Goal: Task Accomplishment & Management: Use online tool/utility

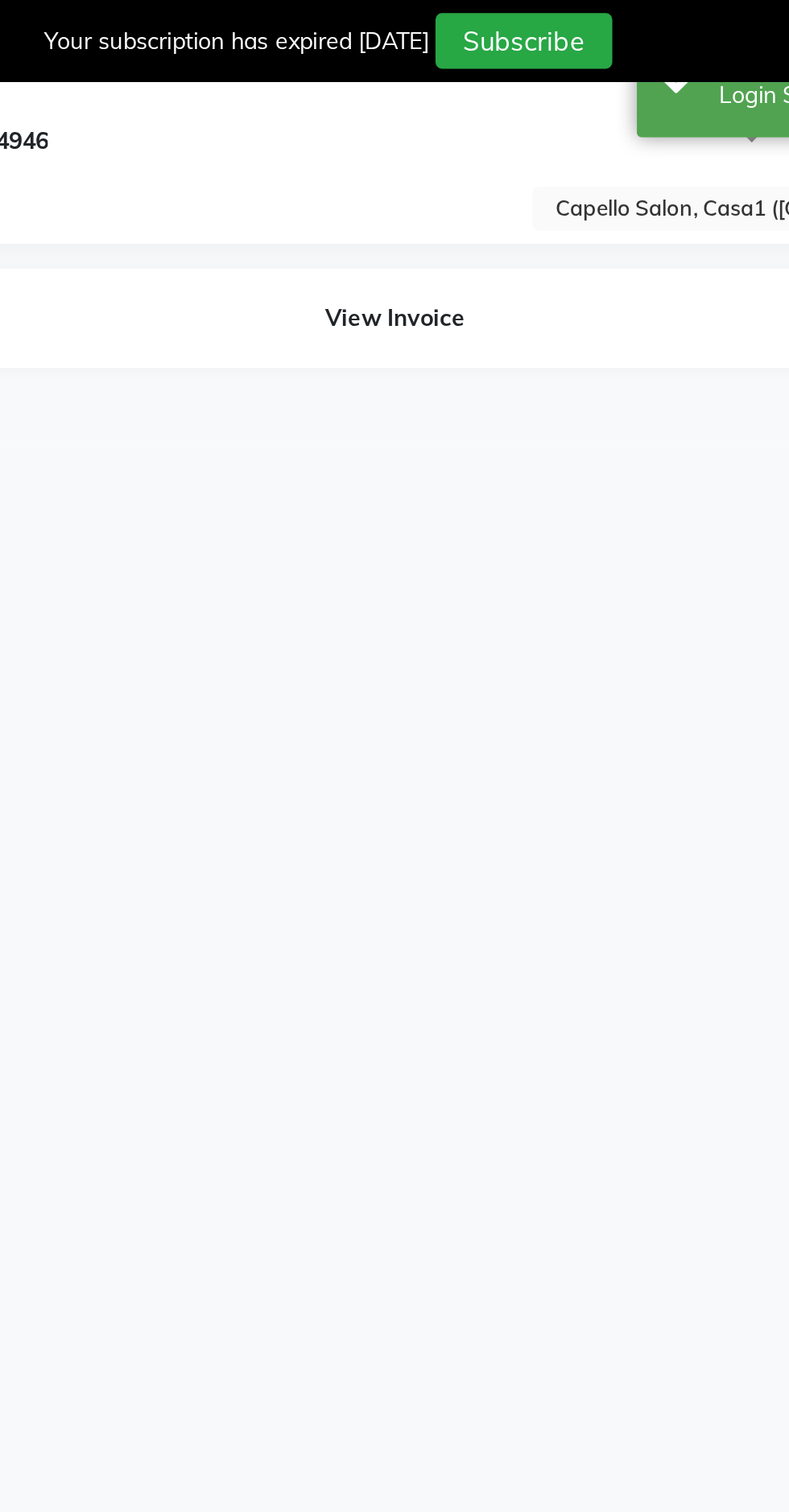
select select "en"
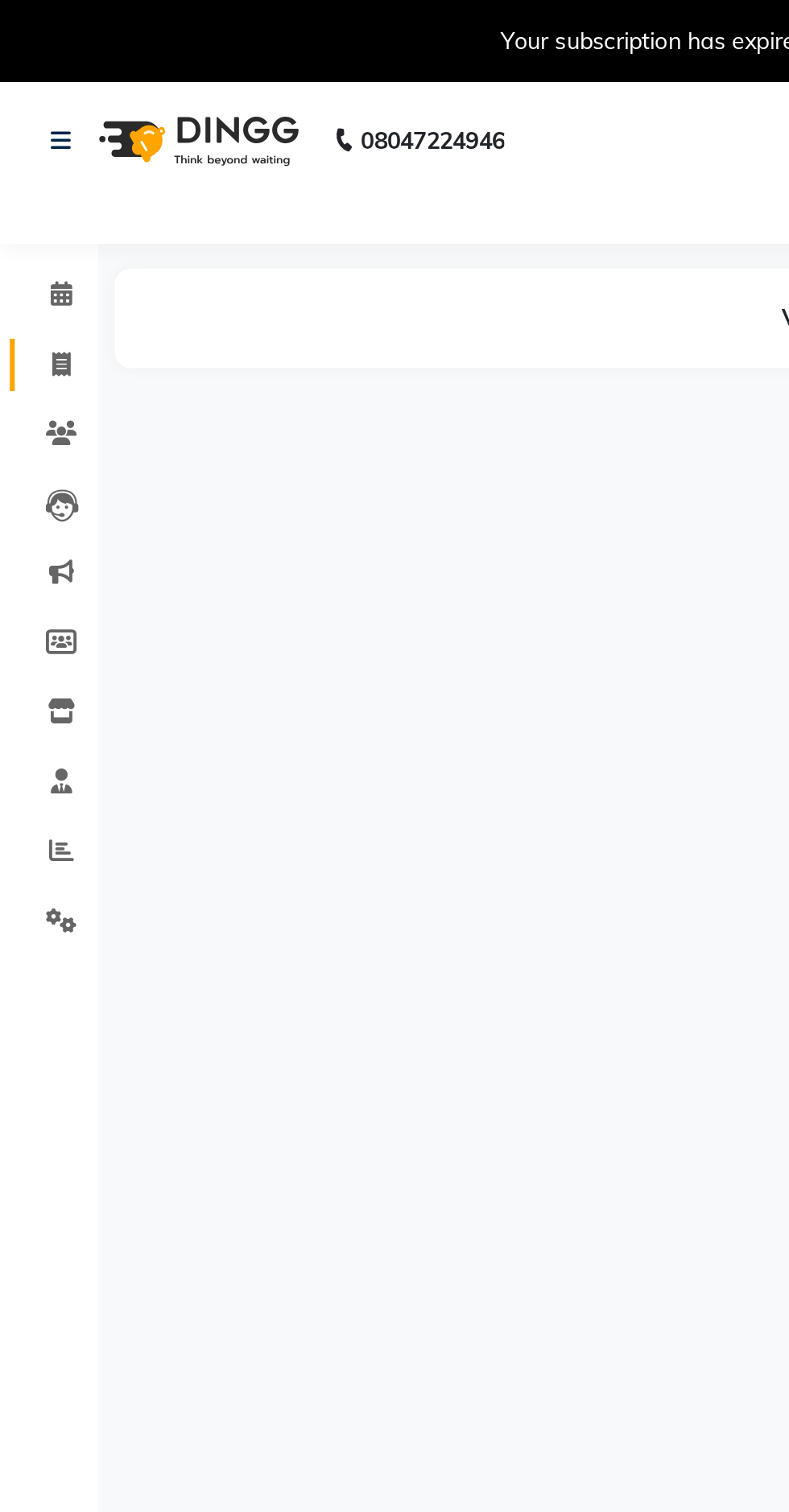
click at [39, 176] on span at bounding box center [30, 180] width 28 height 18
select select "service"
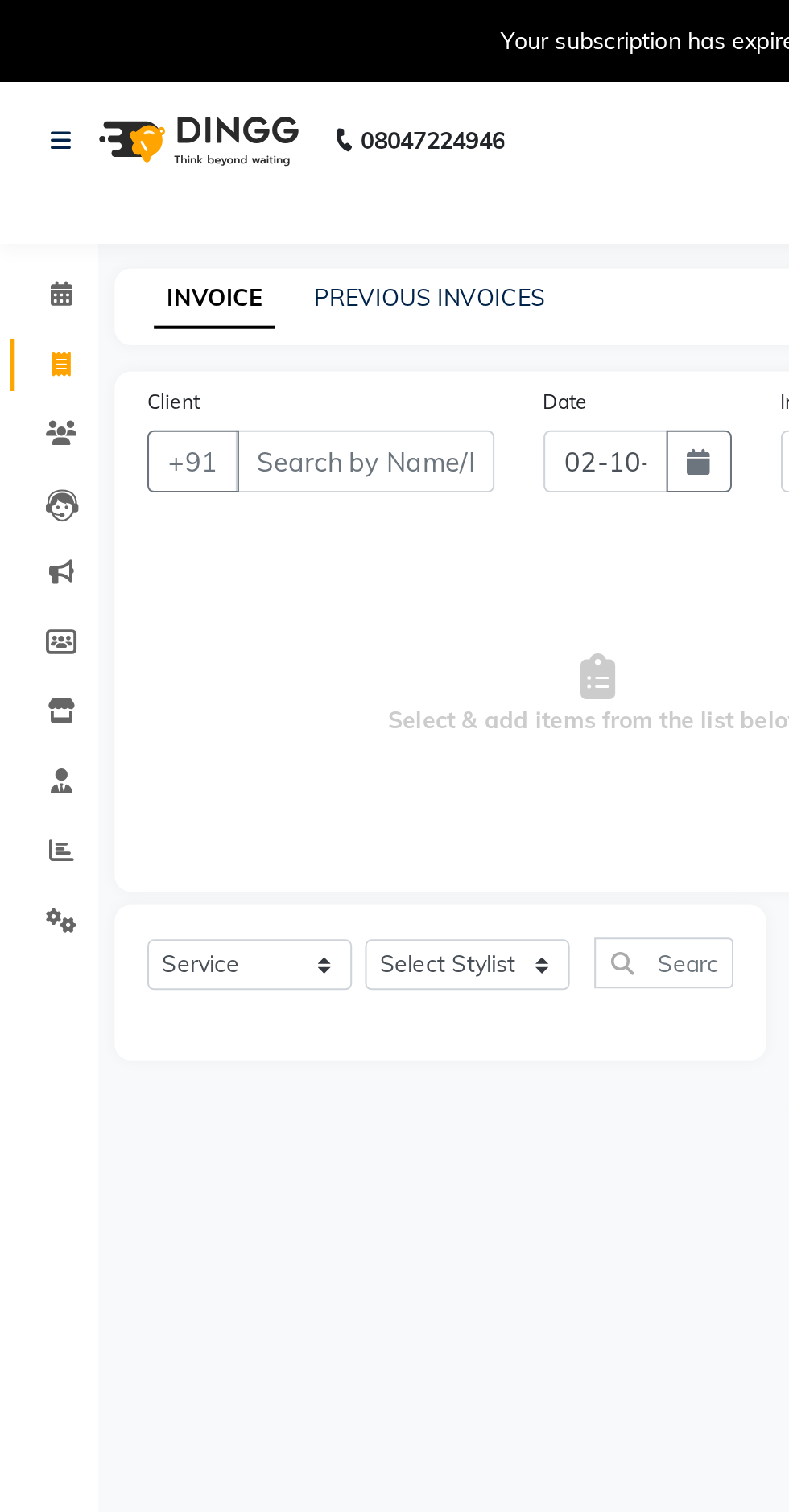
type input "3794"
select select "846"
click at [224, 146] on link "PREVIOUS INVOICES" at bounding box center [212, 146] width 114 height 14
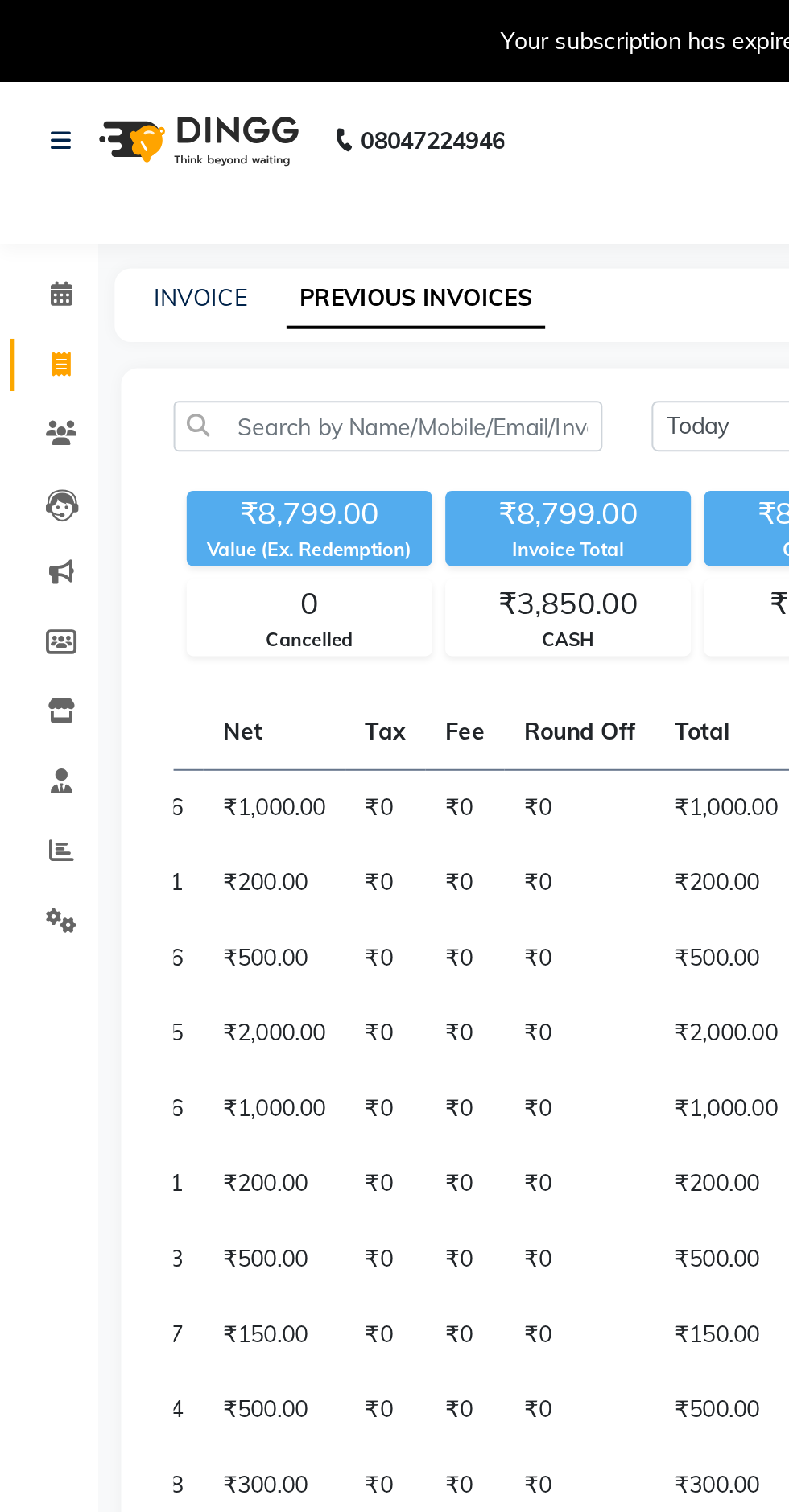
scroll to position [0, 400]
click at [88, 141] on link "INVOICE" at bounding box center [98, 146] width 46 height 14
select select "service"
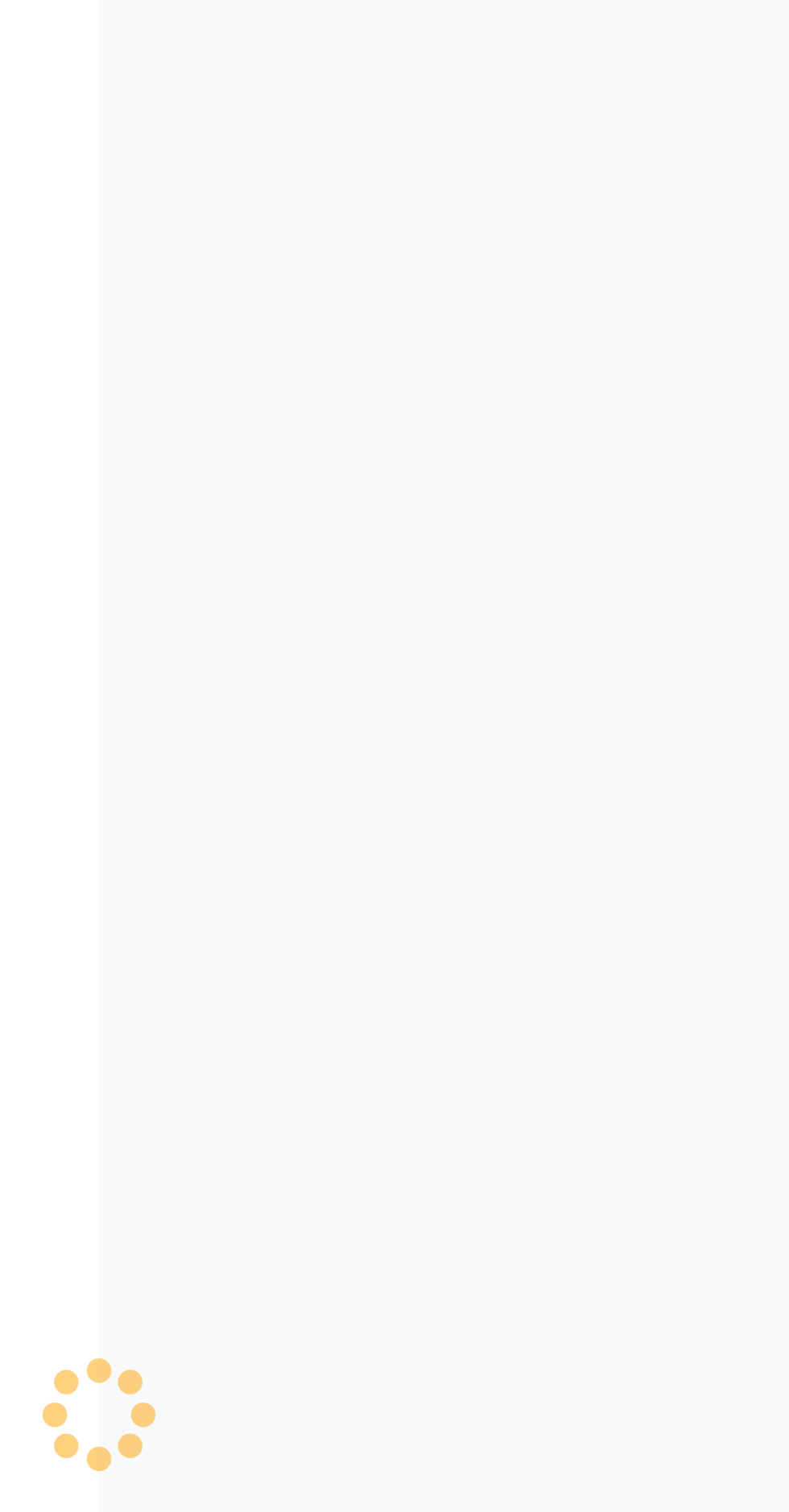
scroll to position [39, 0]
type input "3794"
select select "846"
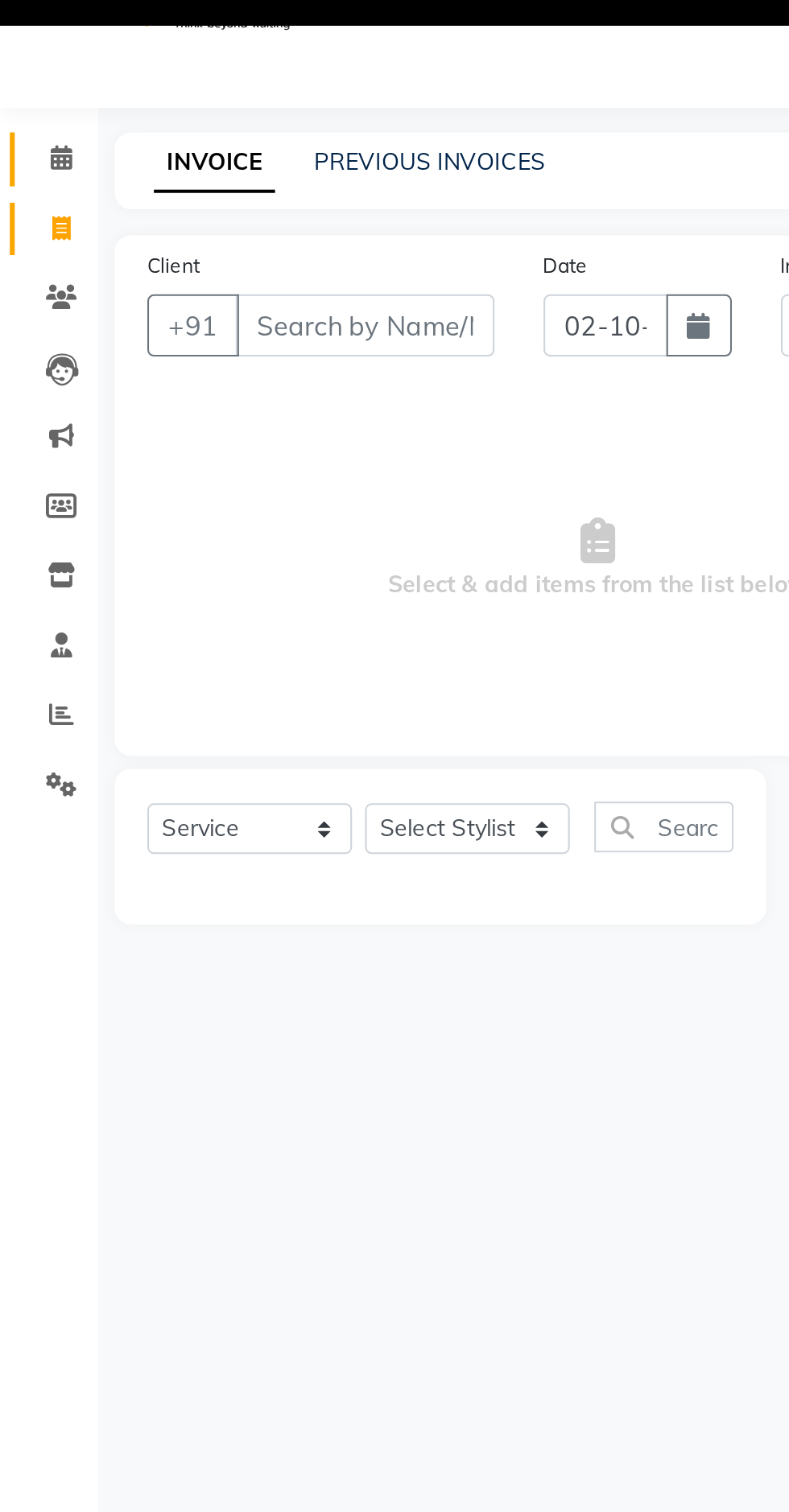
click at [32, 93] on link "Calendar" at bounding box center [24, 106] width 38 height 27
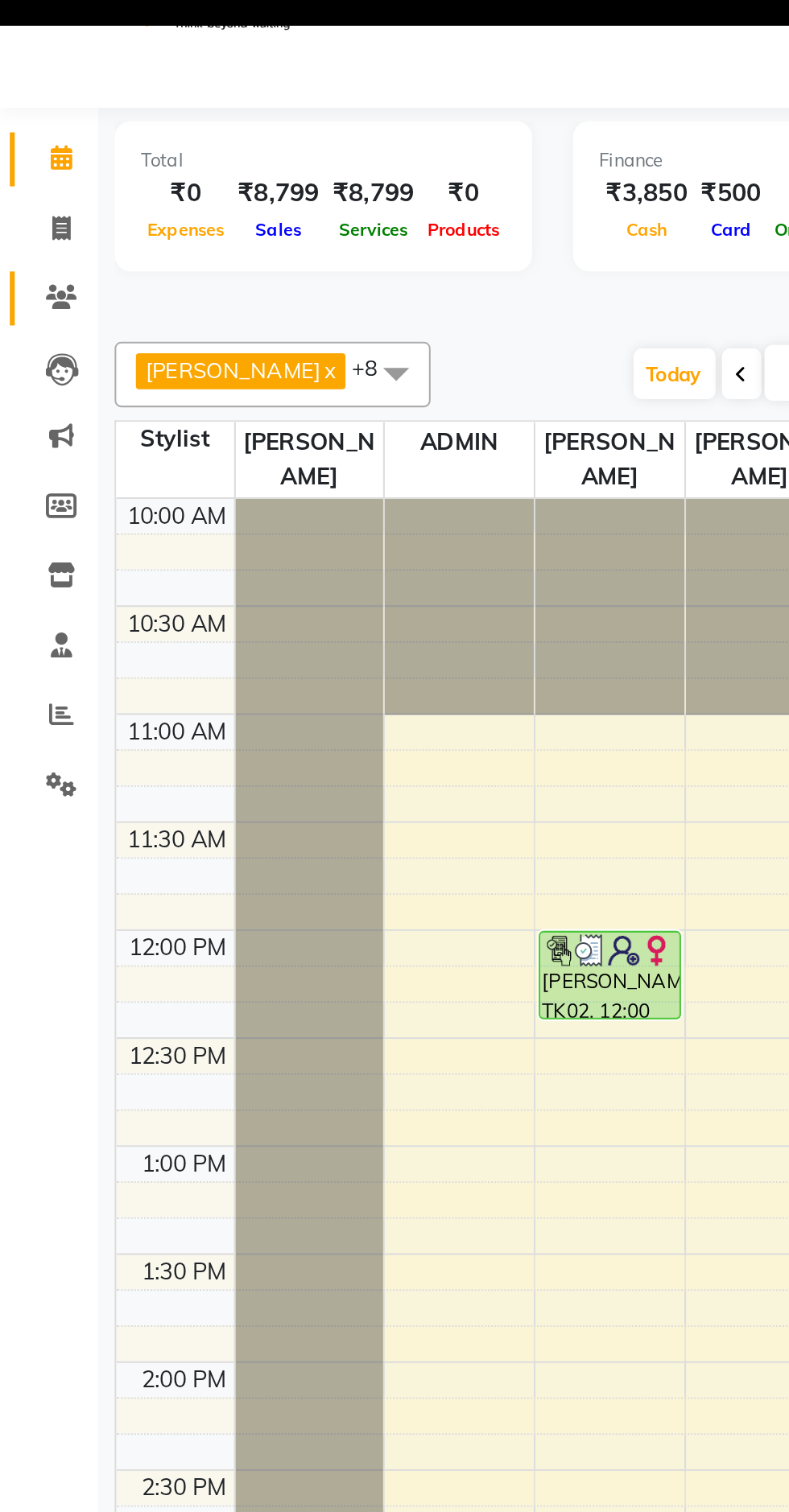
click at [28, 175] on icon at bounding box center [30, 173] width 15 height 12
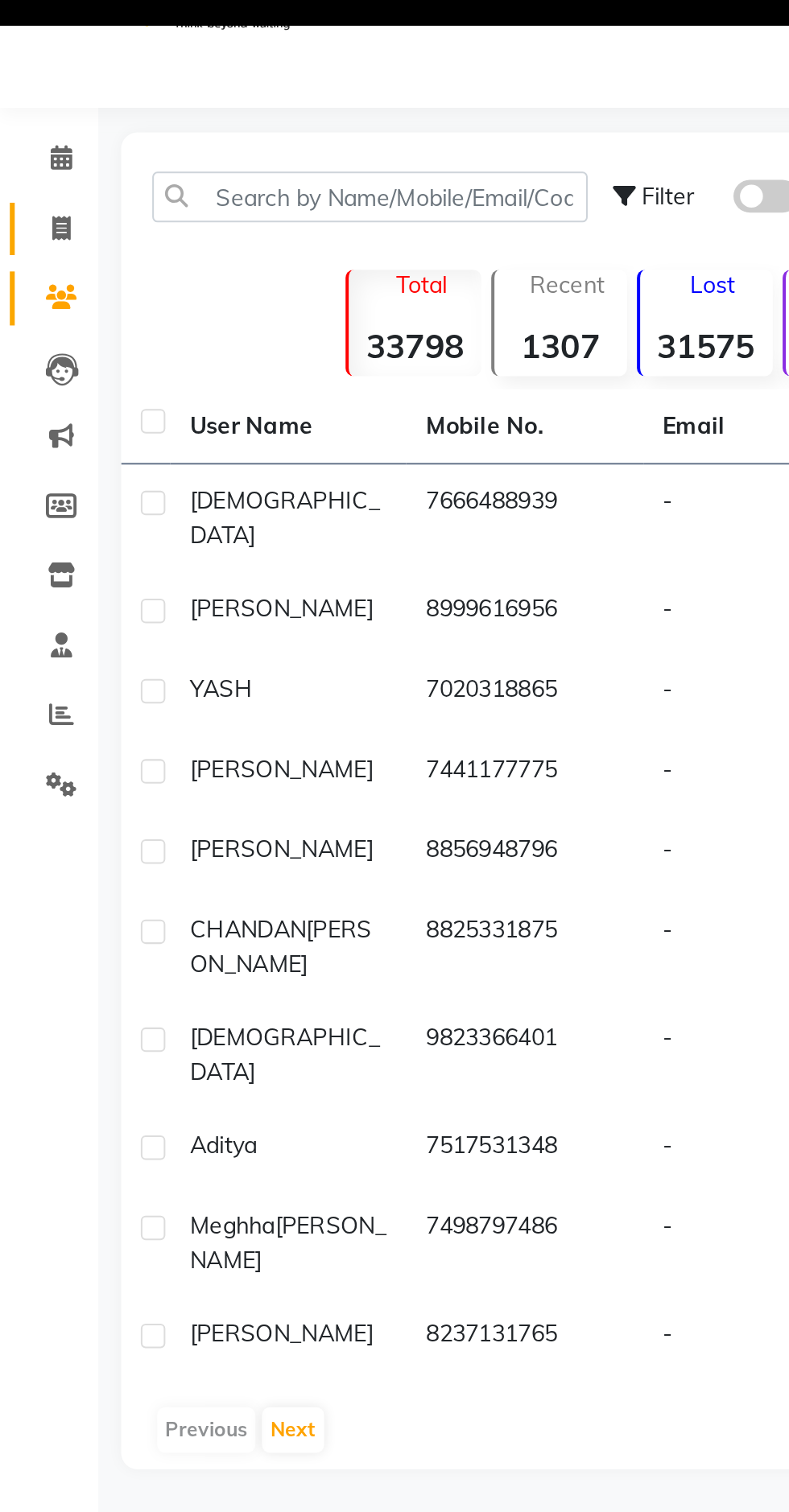
click at [24, 140] on span at bounding box center [30, 140] width 28 height 18
select select "service"
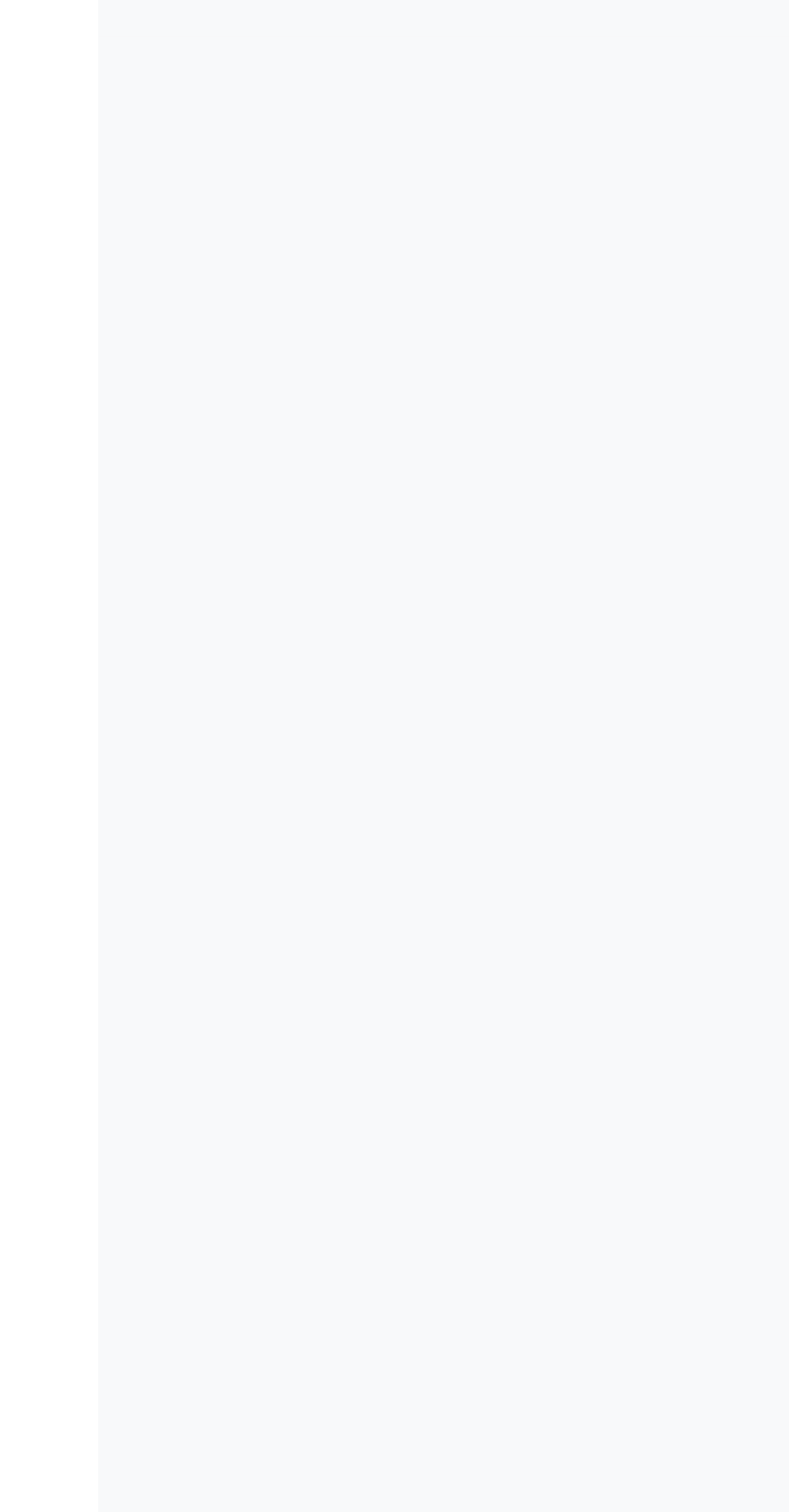
type input "3794"
select select "846"
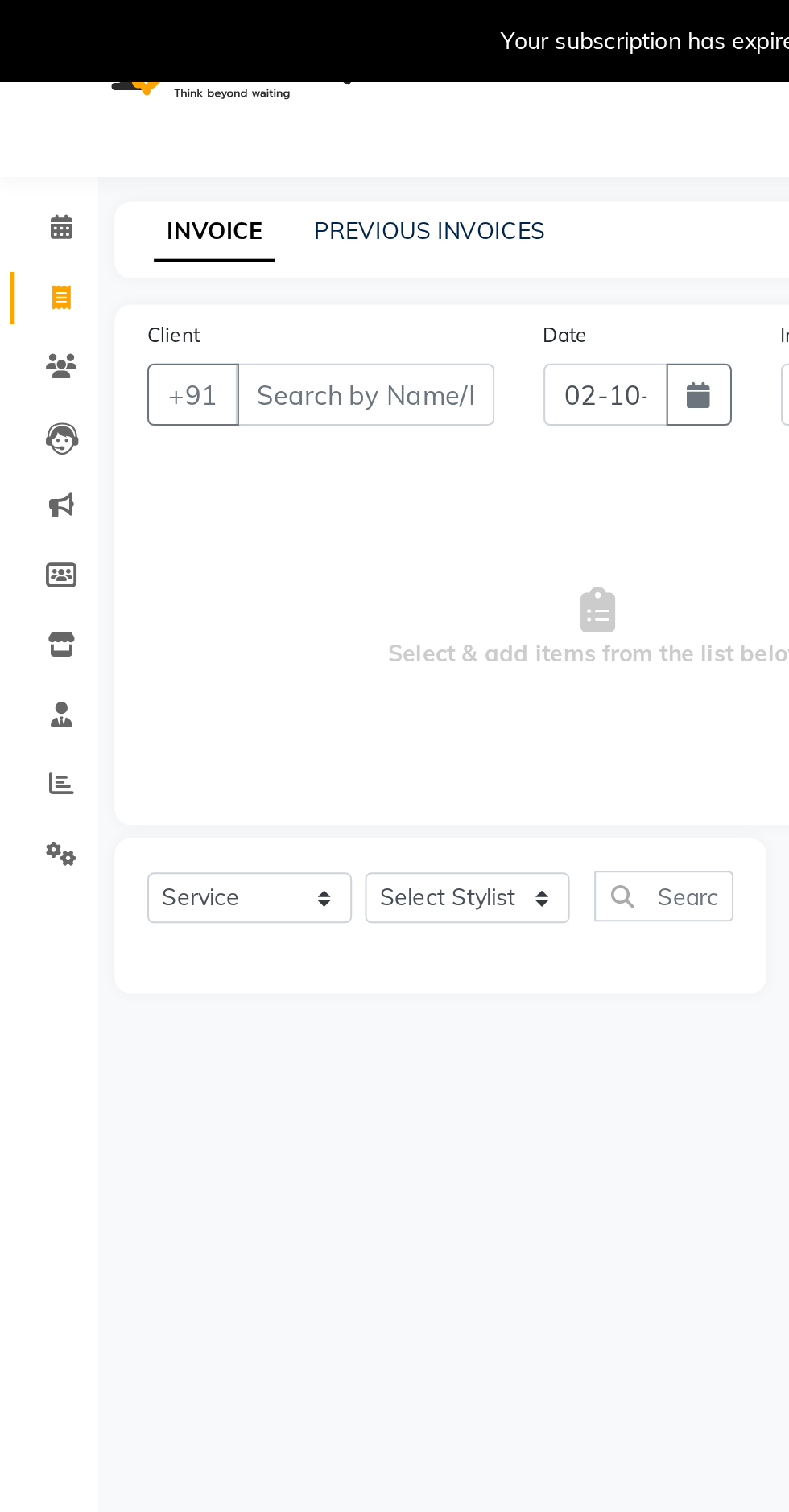
scroll to position [32, 0]
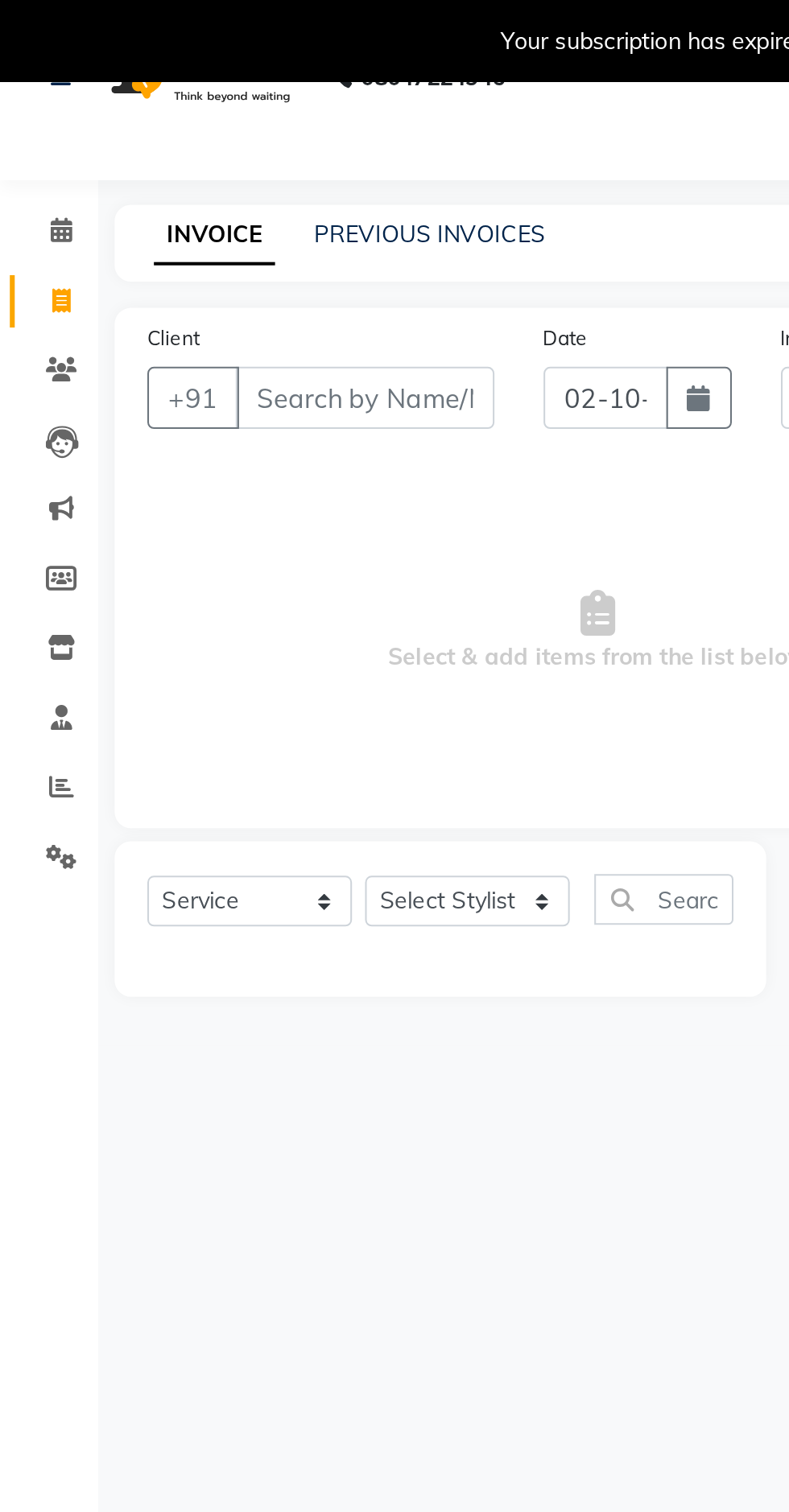
click at [28, 144] on icon at bounding box center [30, 147] width 9 height 12
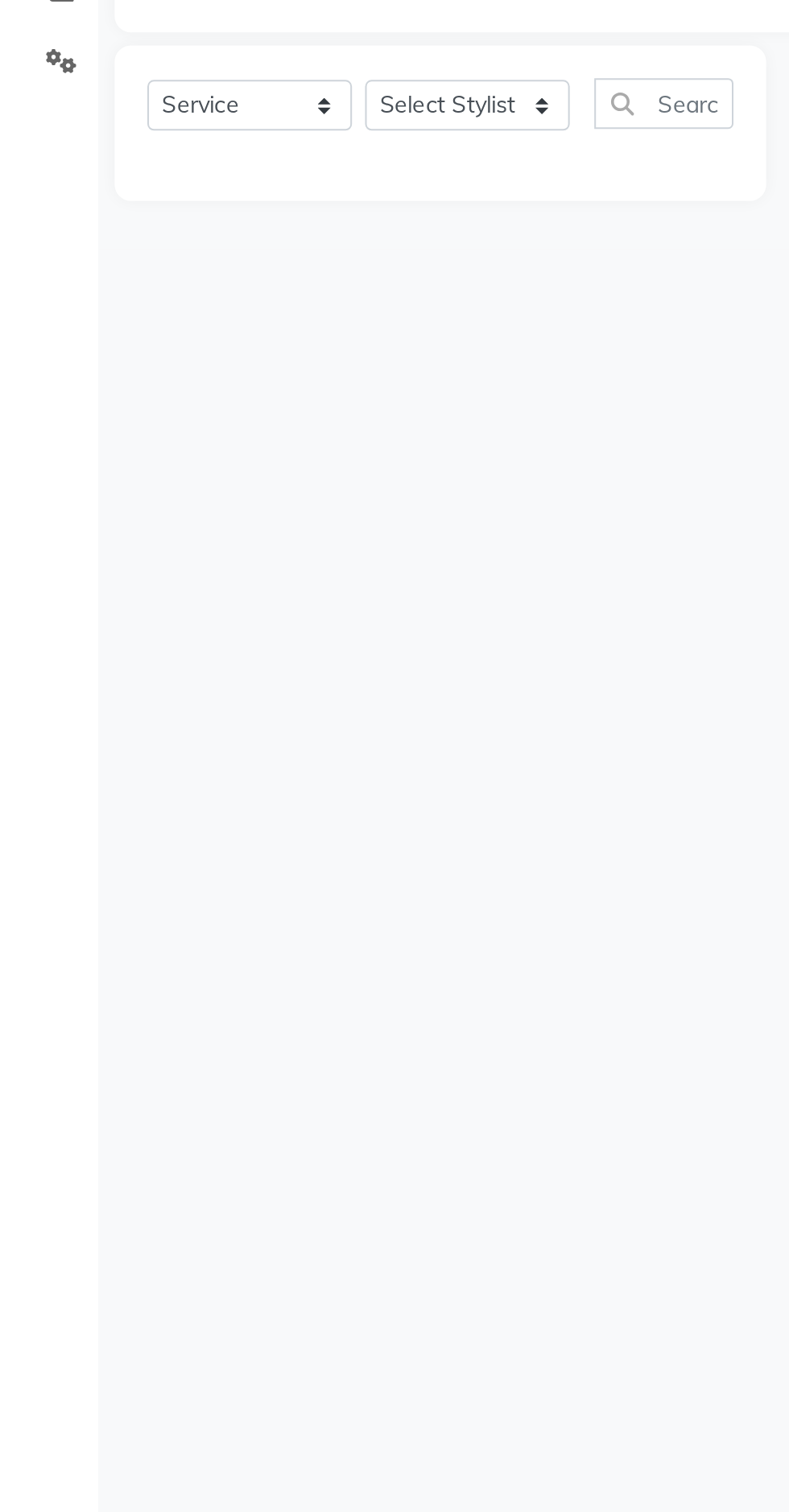
select select "service"
type input "3794"
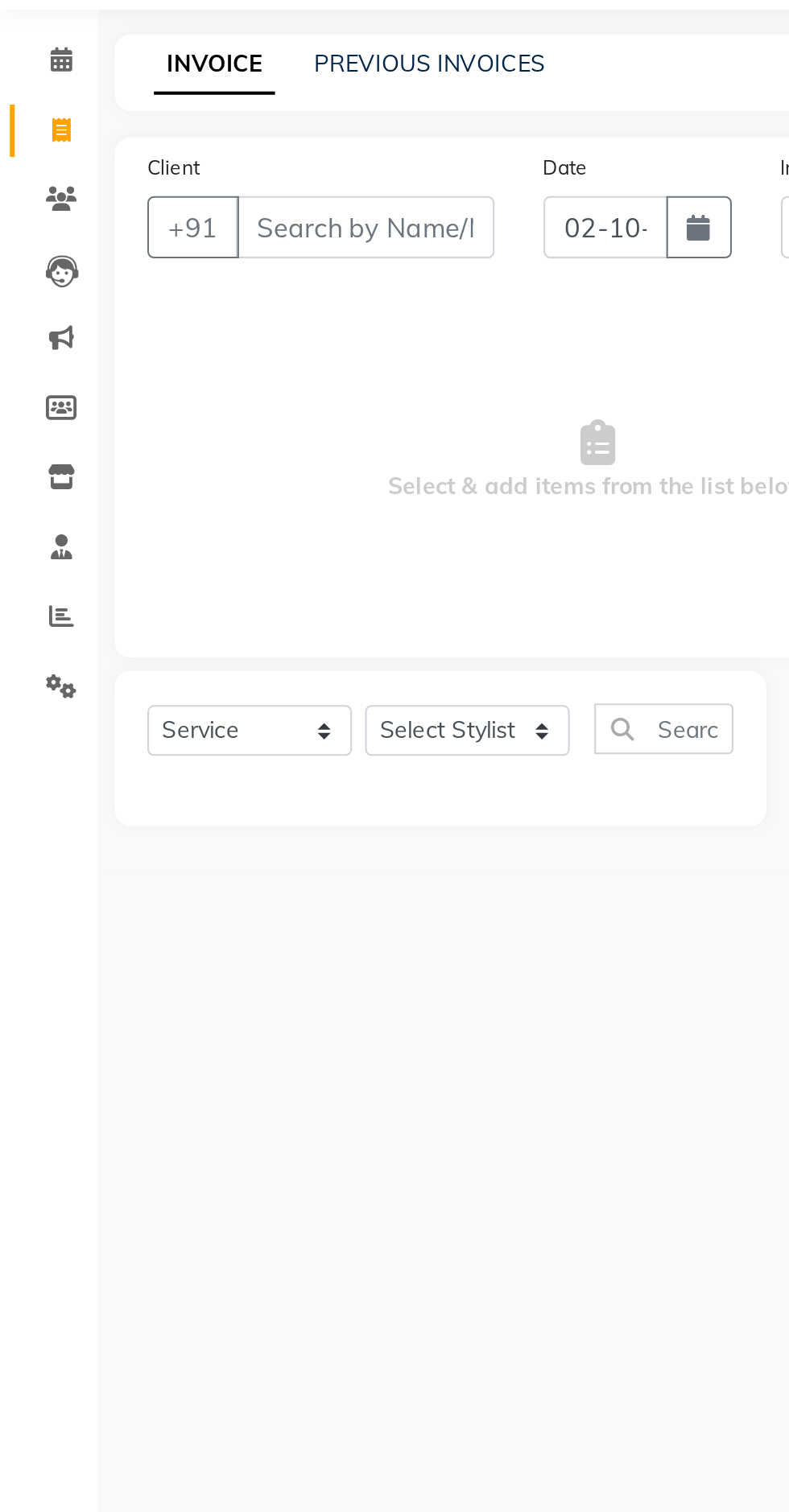
select select "846"
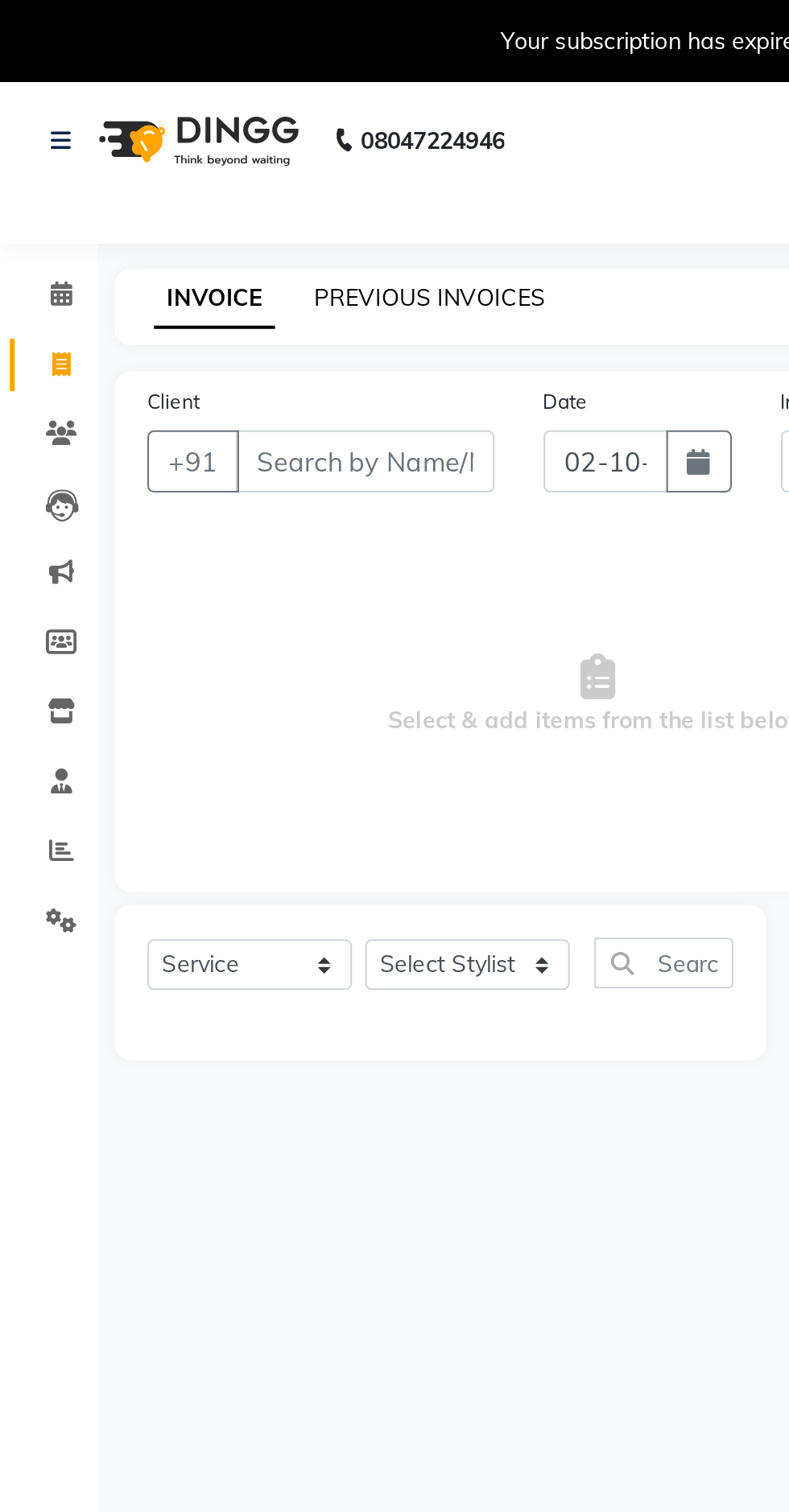
click at [218, 148] on link "PREVIOUS INVOICES" at bounding box center [212, 146] width 114 height 14
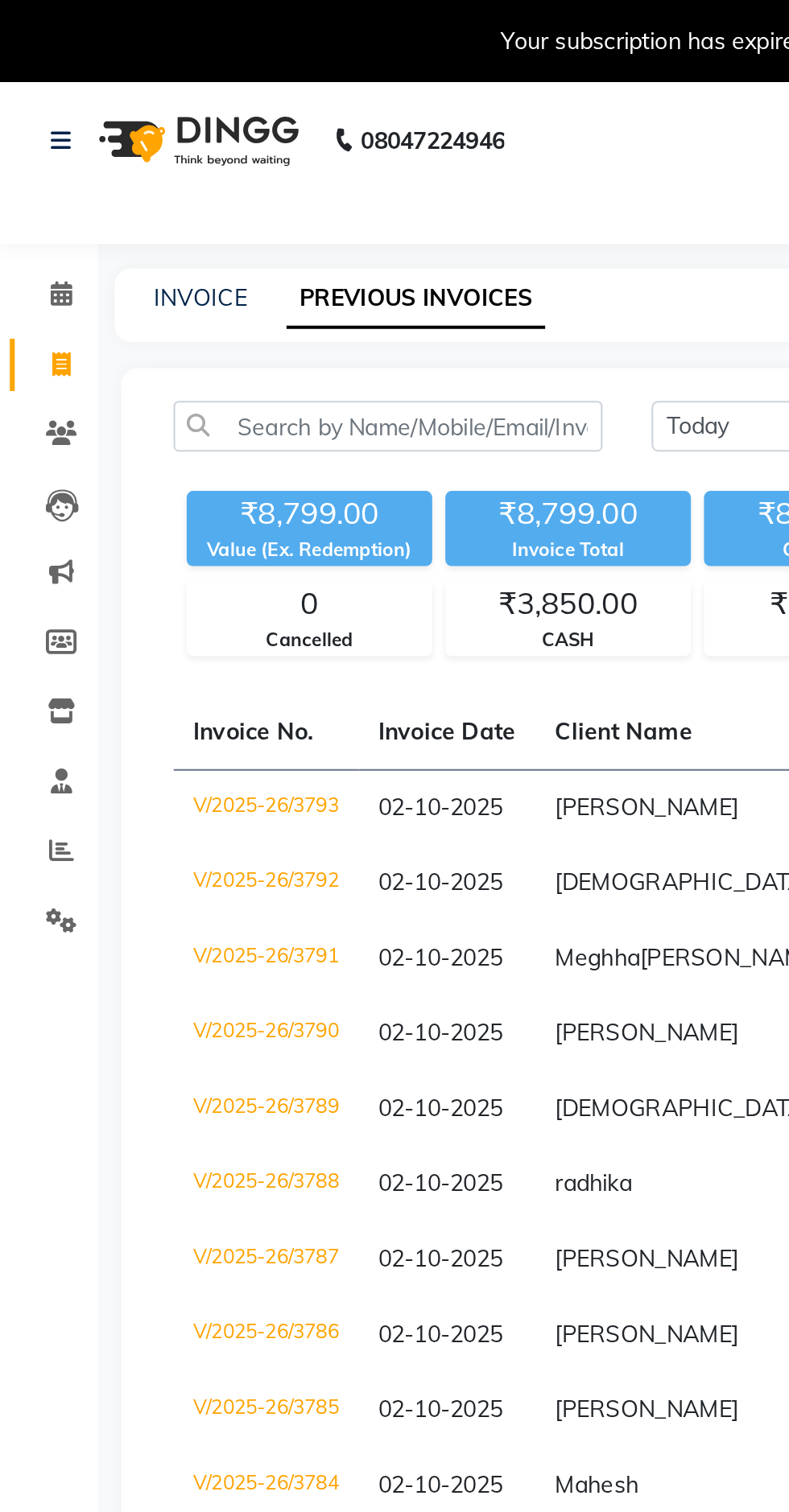
click at [415, 713] on td "7875774854" at bounding box center [457, 693] width 84 height 37
